Goal: Information Seeking & Learning: Find specific fact

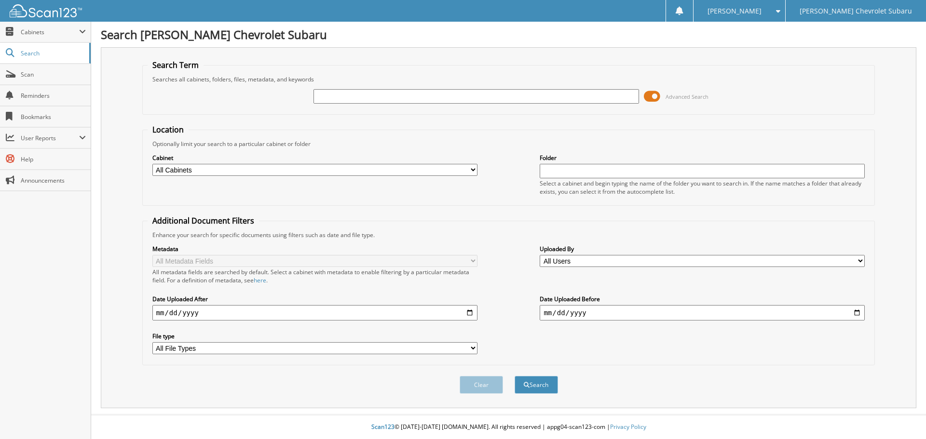
click at [403, 98] on input "text" at bounding box center [476, 96] width 325 height 14
type input "70614"
click at [515, 376] on button "Search" at bounding box center [536, 385] width 43 height 18
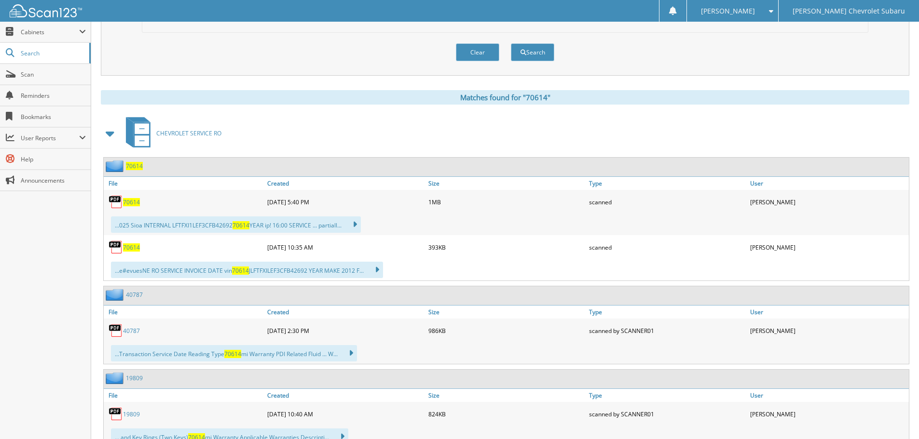
scroll to position [338, 0]
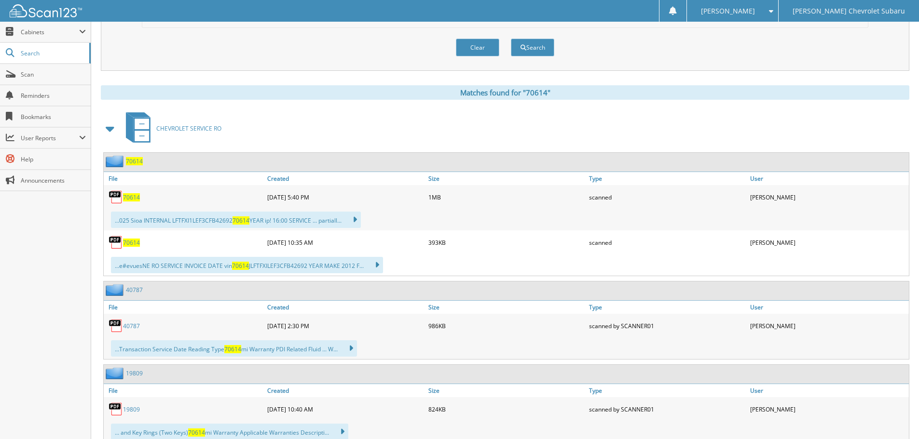
click at [136, 199] on span "70614" at bounding box center [131, 197] width 17 height 8
click at [136, 245] on span "70614" at bounding box center [131, 243] width 17 height 8
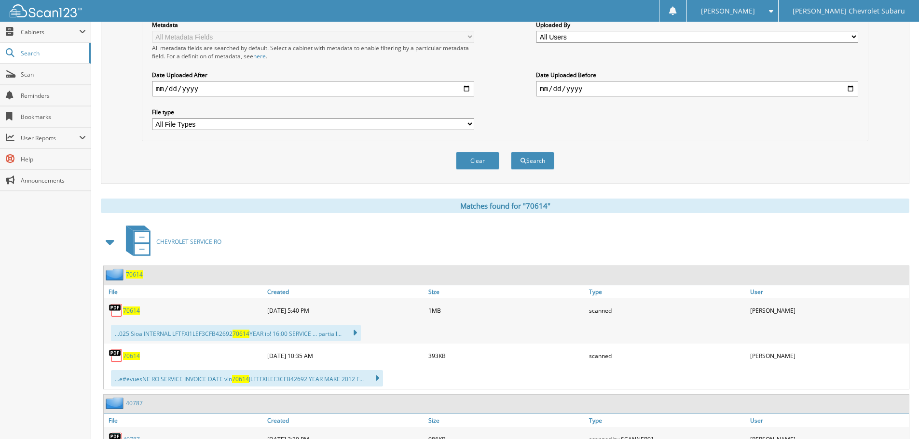
scroll to position [241, 0]
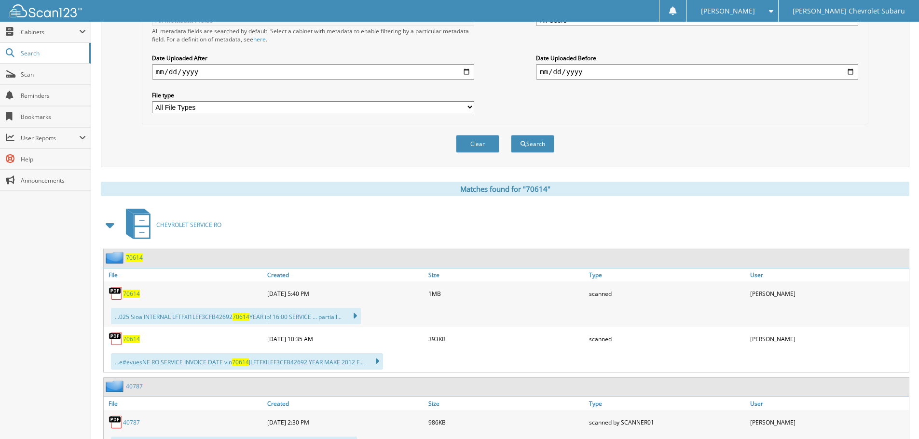
click at [137, 293] on span "70614" at bounding box center [131, 294] width 17 height 8
